Goal: Navigation & Orientation: Find specific page/section

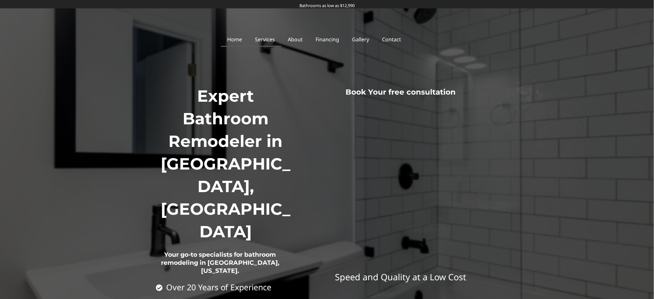
click at [270, 38] on link "Services" at bounding box center [265, 39] width 33 height 15
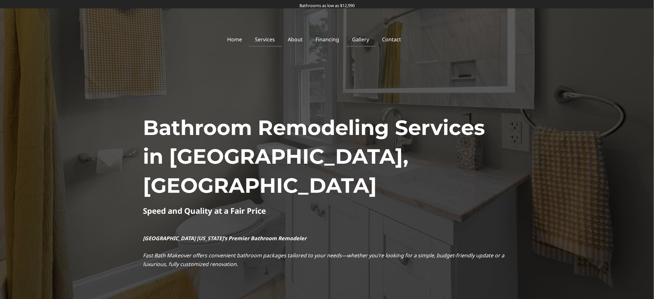
click at [359, 37] on link "Gallery" at bounding box center [361, 39] width 30 height 15
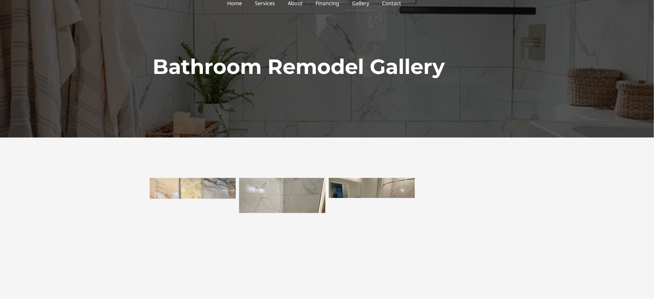
scroll to position [22, 0]
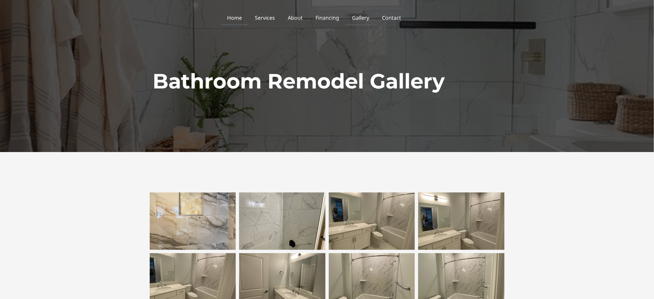
click at [236, 22] on link "Home" at bounding box center [235, 17] width 28 height 15
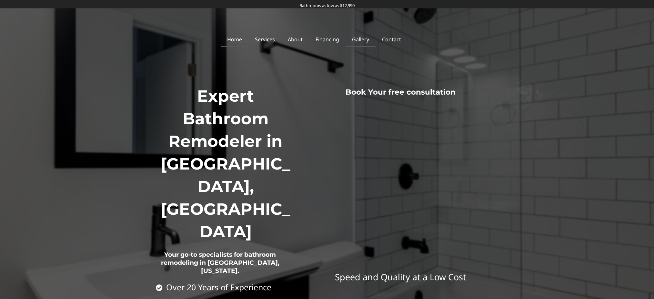
click at [361, 43] on link "Gallery" at bounding box center [361, 39] width 30 height 15
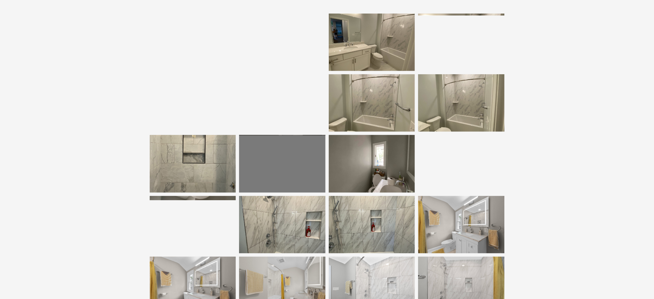
scroll to position [28, 0]
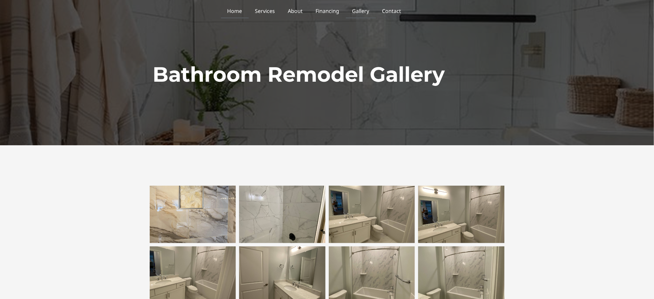
click at [245, 9] on link "Home" at bounding box center [235, 11] width 28 height 15
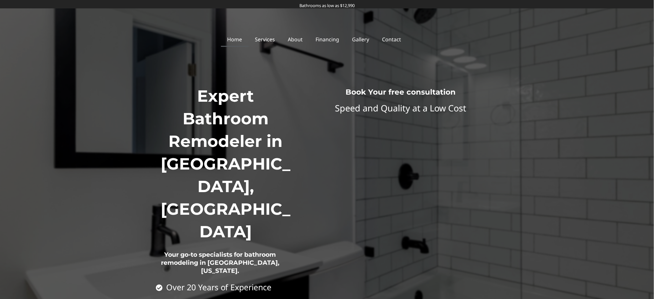
click at [358, 40] on link "Gallery" at bounding box center [361, 39] width 30 height 15
